Goal: Use online tool/utility: Utilize a website feature to perform a specific function

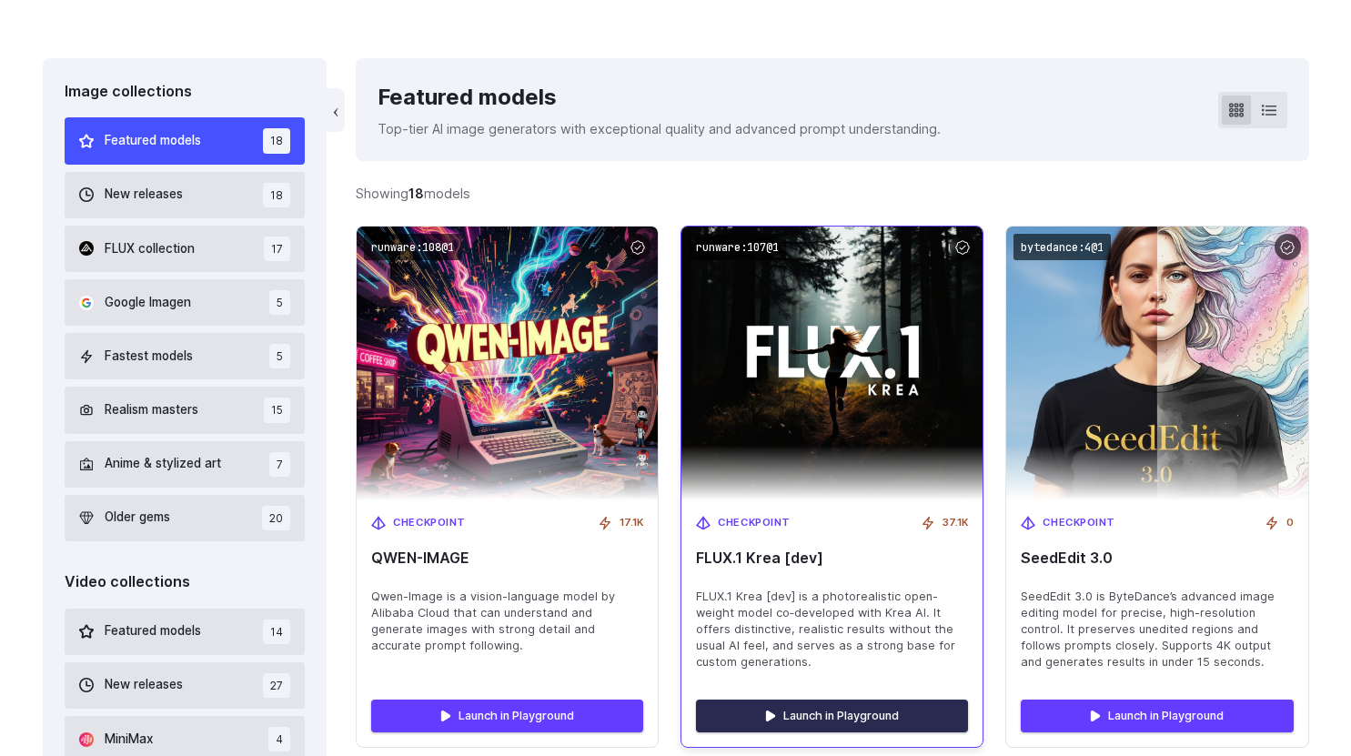
click at [854, 707] on link "Launch in Playground" at bounding box center [832, 716] width 272 height 33
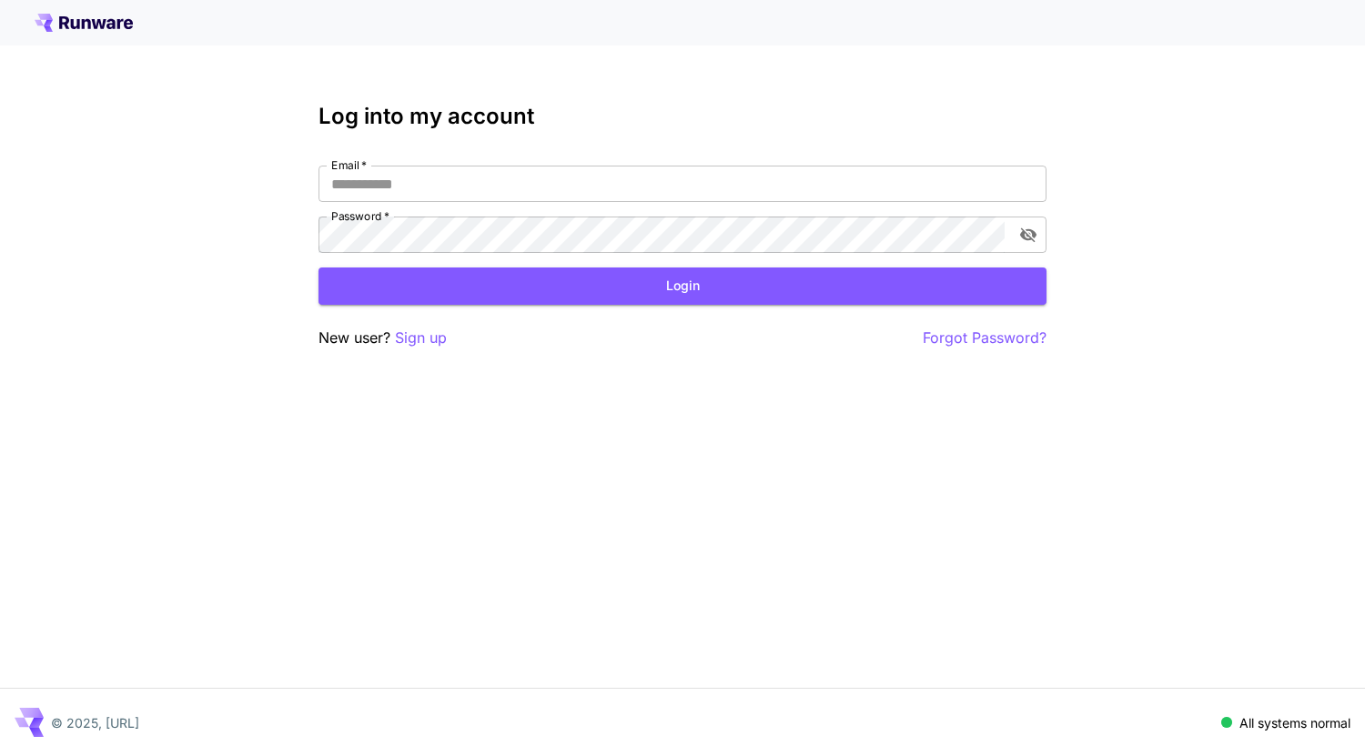
type input "**********"
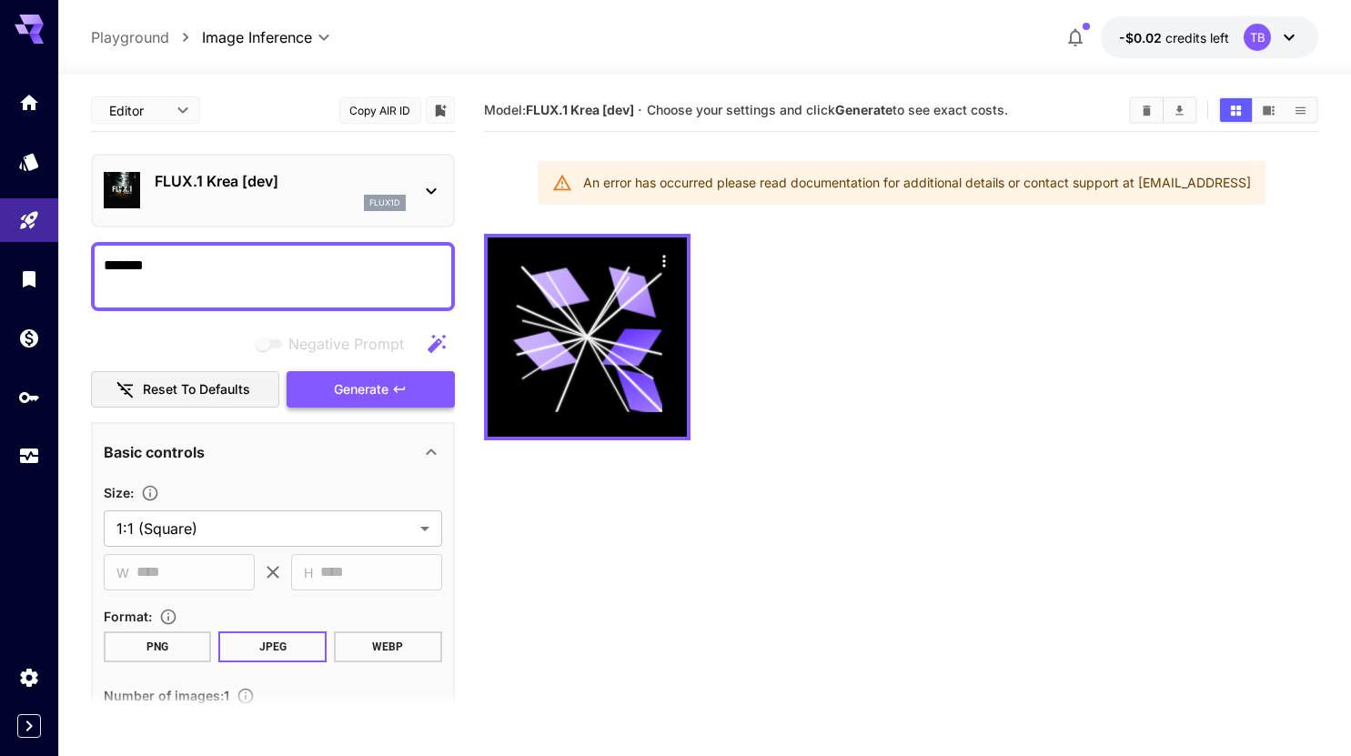
type textarea "*******"
click at [359, 390] on span "Generate" at bounding box center [361, 390] width 55 height 23
